Goal: Find specific page/section: Find specific page/section

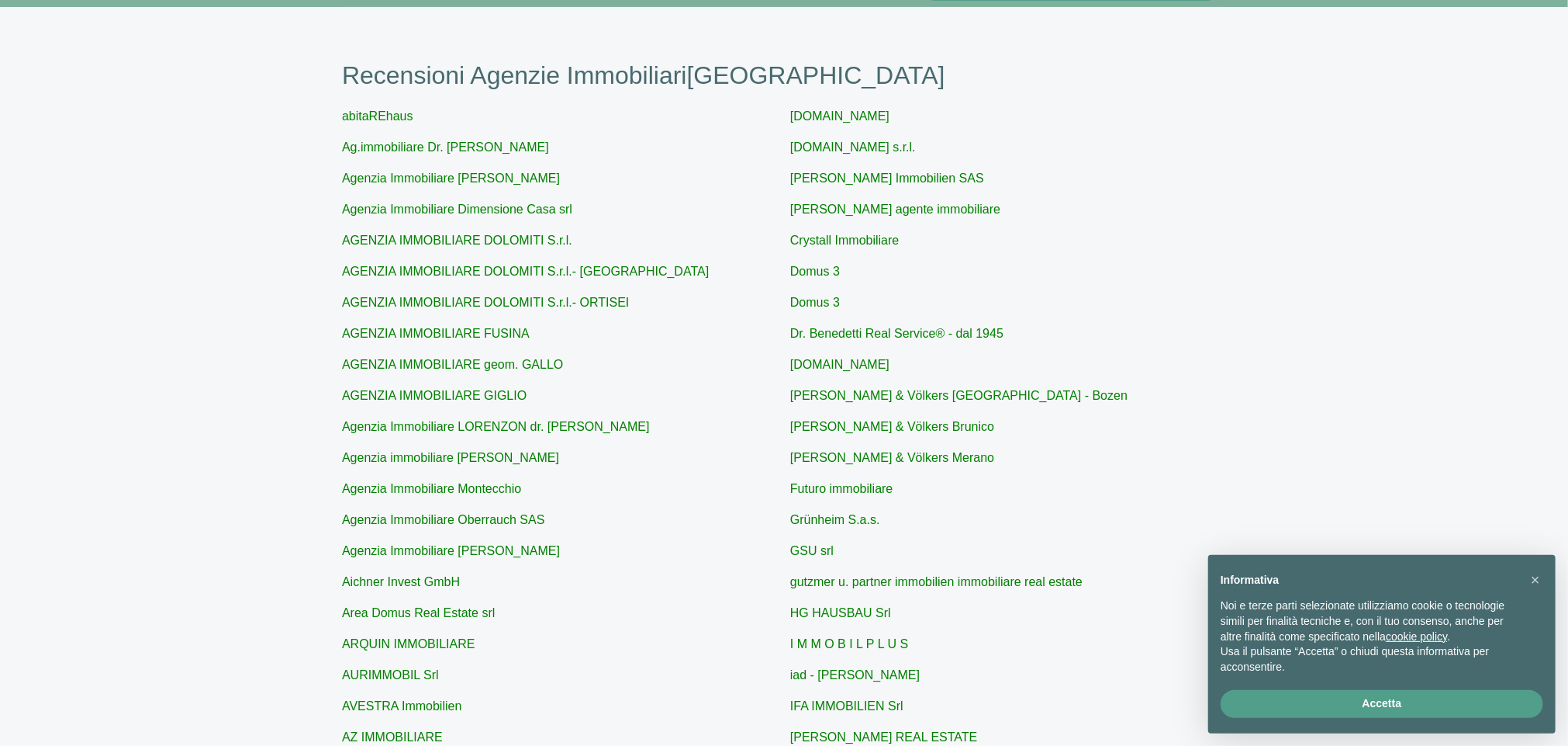
scroll to position [310, 0]
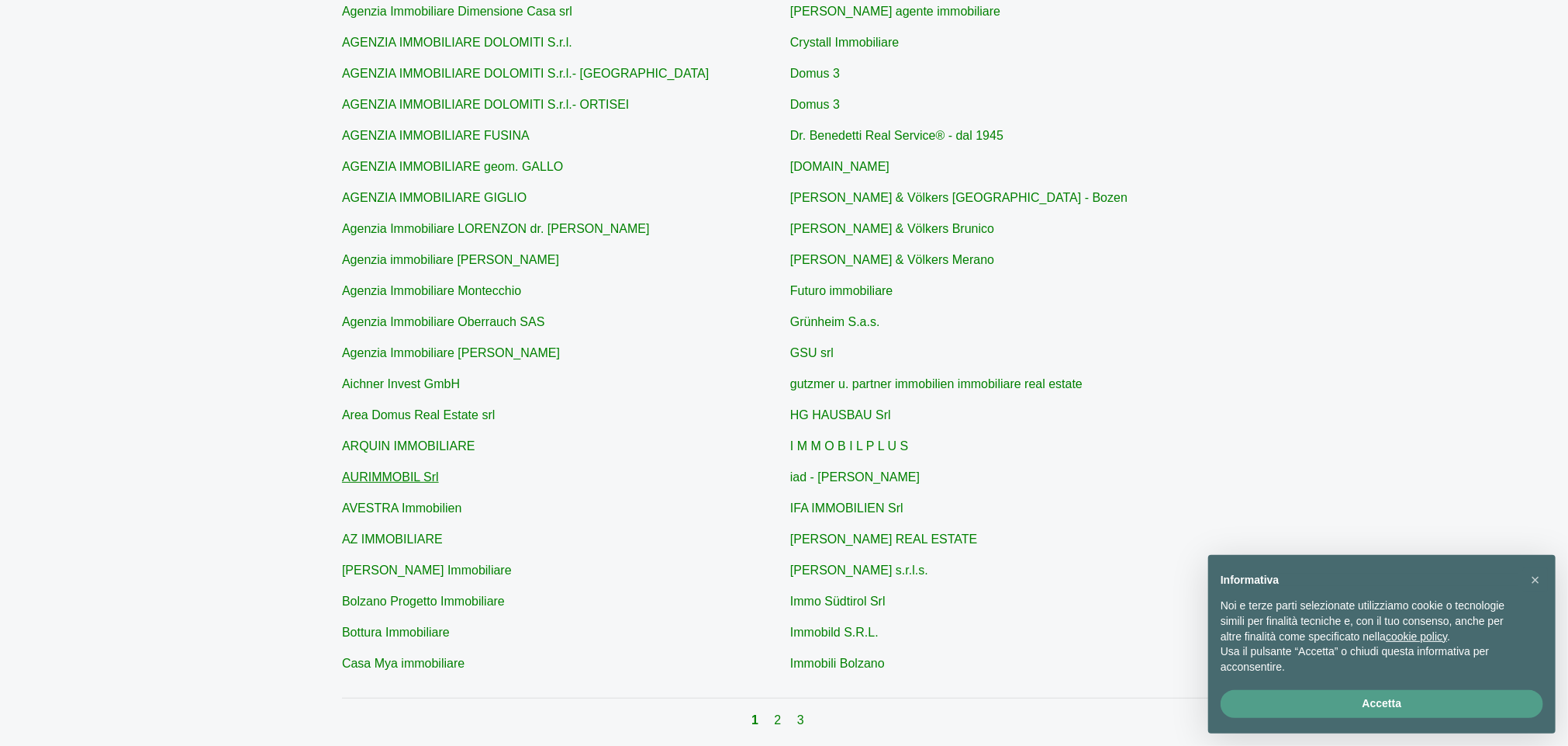
click at [413, 481] on link "AURIMMOBIL Srl" at bounding box center [390, 477] width 97 height 13
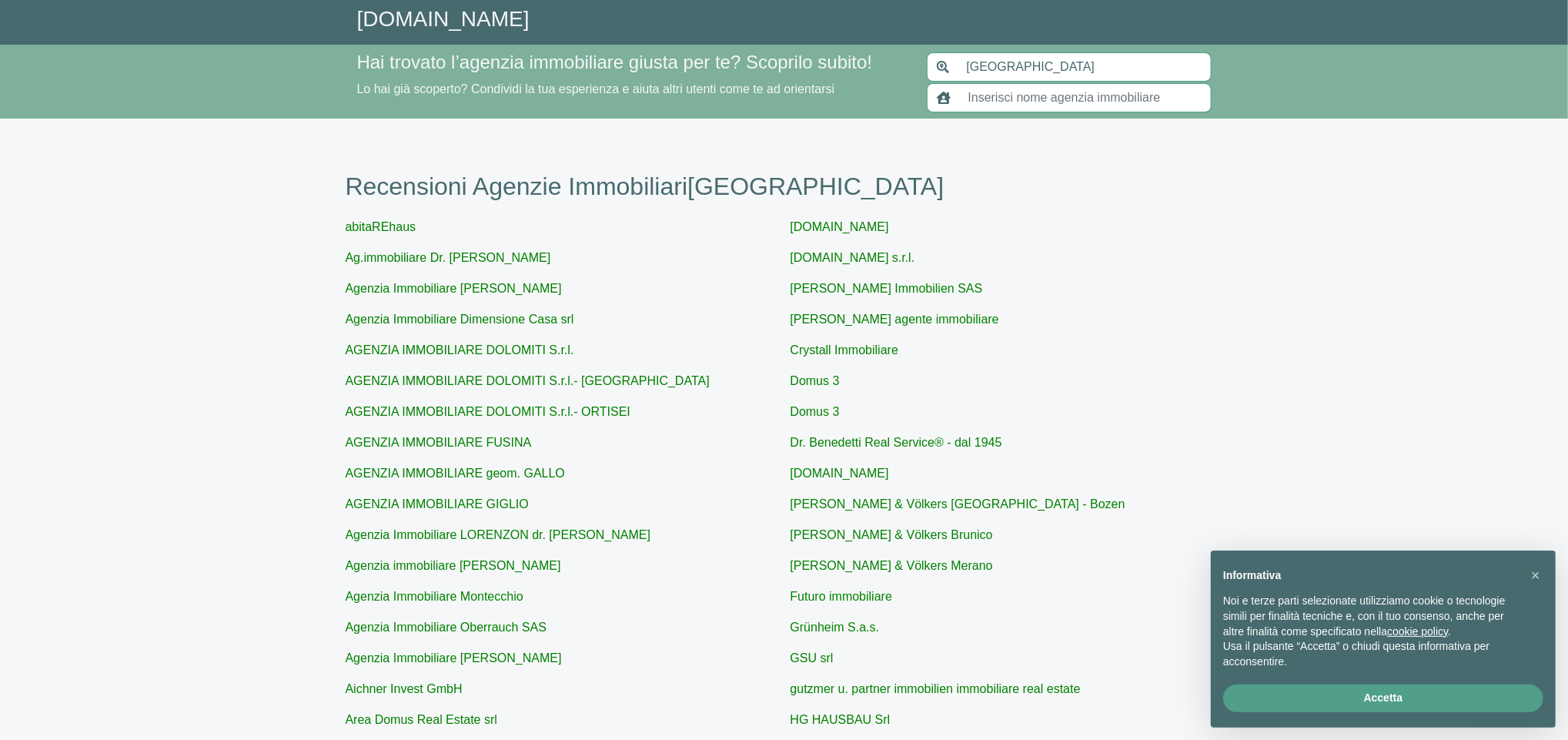
type input "AURIMMOBIL Srl"
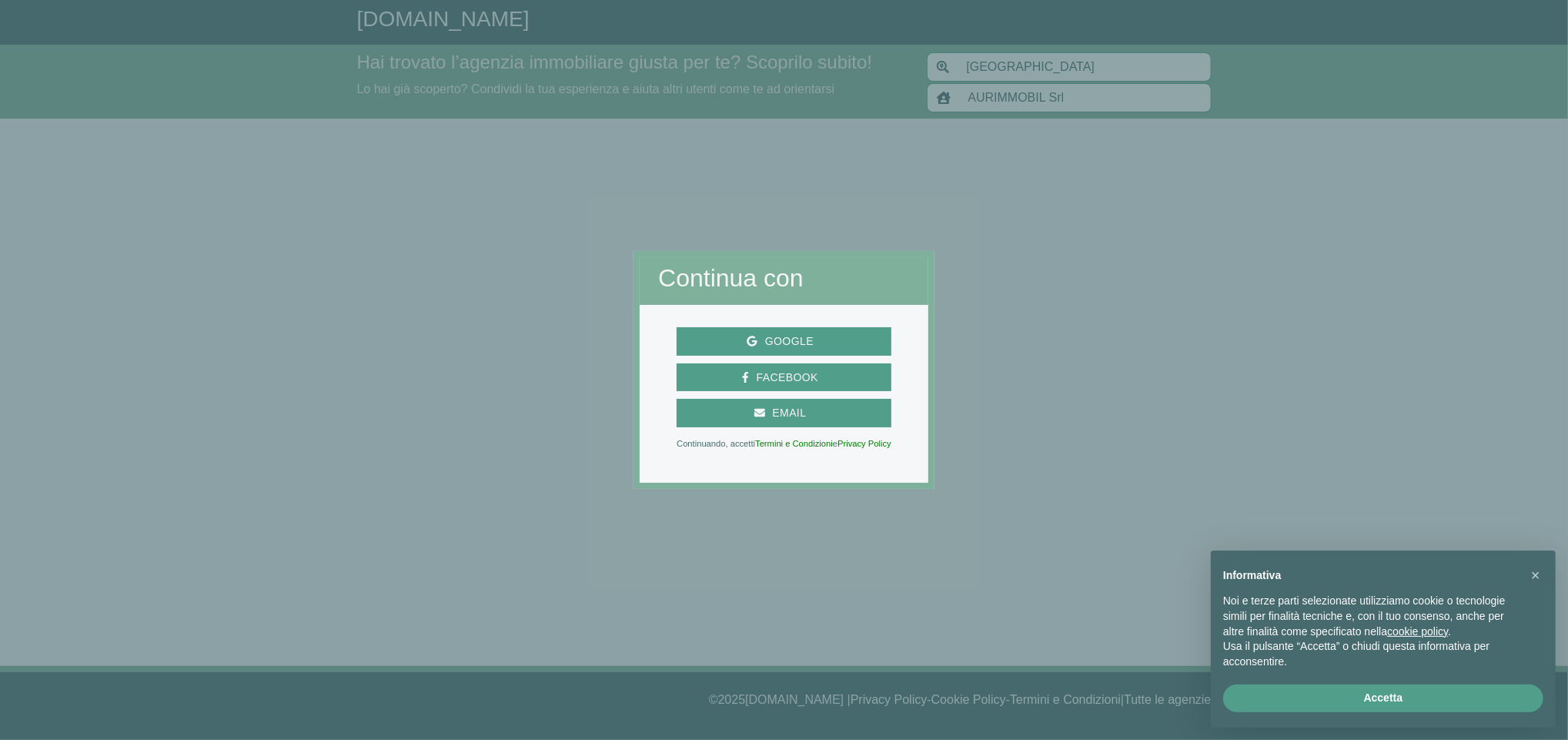
click at [1070, 344] on div at bounding box center [1251, 370] width 634 height 740
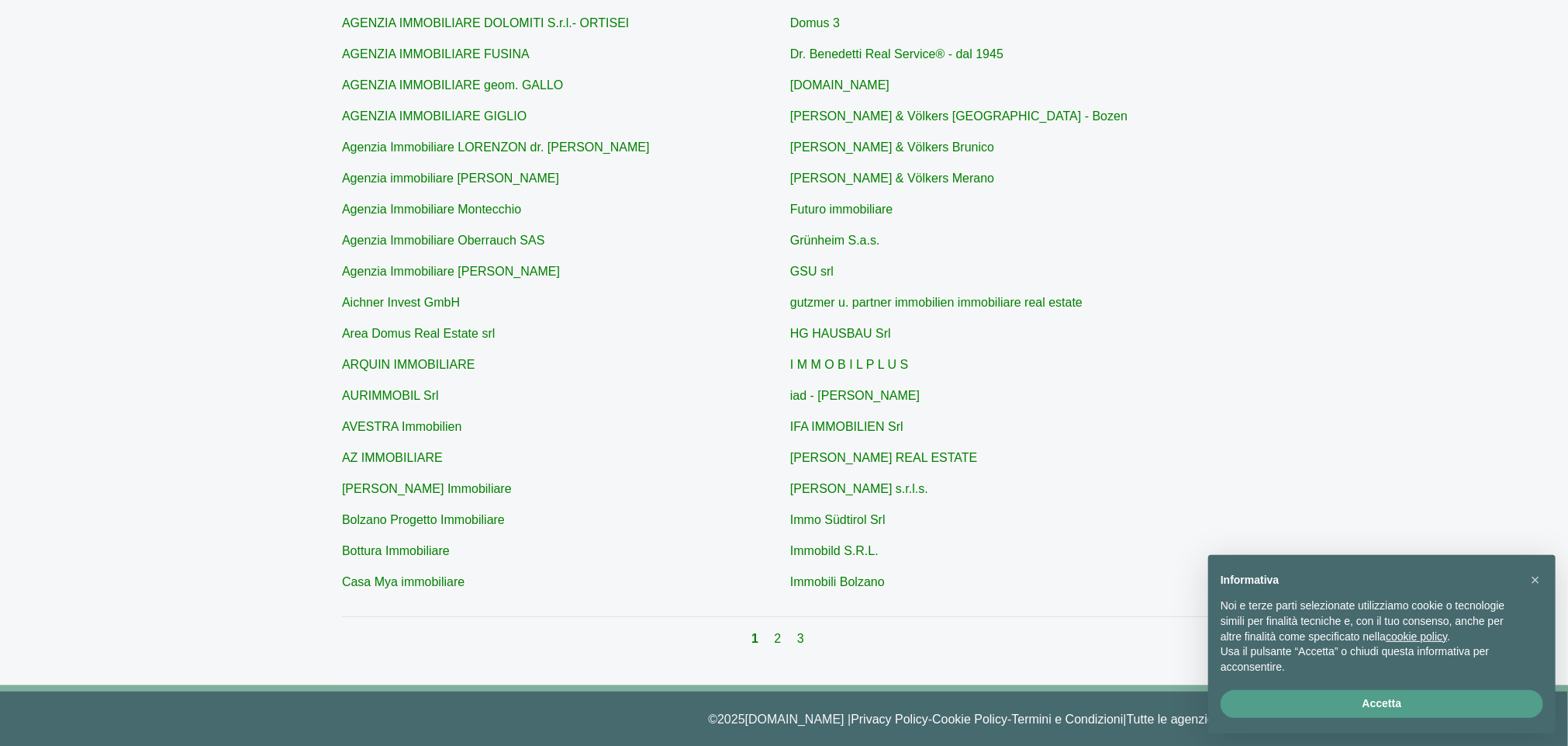
scroll to position [405, 0]
